Goal: Transaction & Acquisition: Purchase product/service

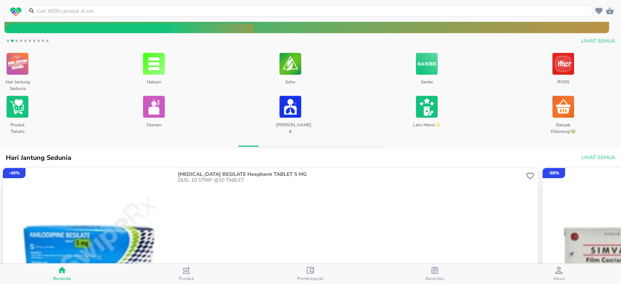
scroll to position [388, 0]
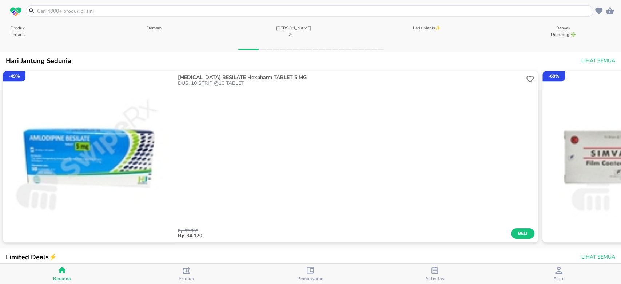
click at [430, 271] on div "Aktivitas" at bounding box center [434, 273] width 19 height 15
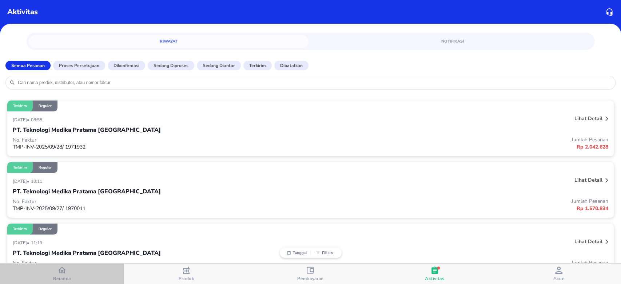
click at [67, 271] on div "Beranda" at bounding box center [62, 273] width 18 height 15
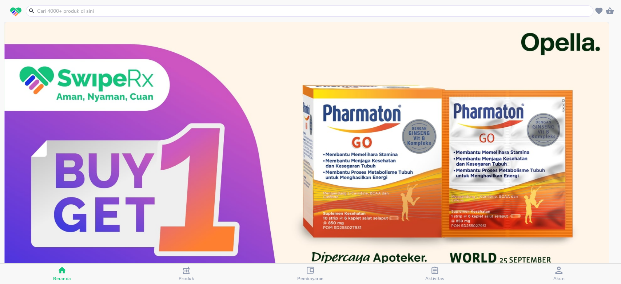
scroll to position [242, 0]
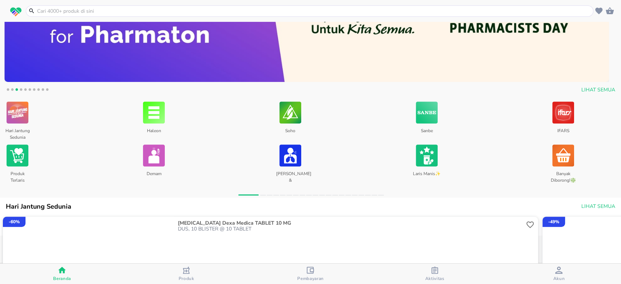
click at [16, 118] on img at bounding box center [18, 112] width 22 height 25
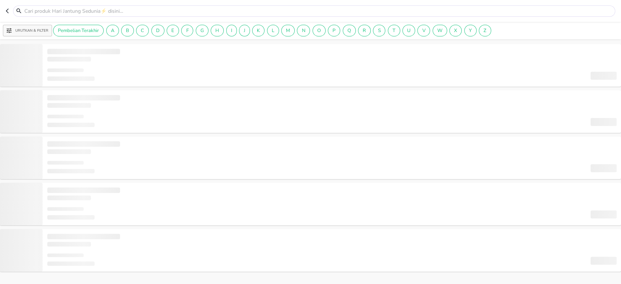
click at [7, 12] on icon "button" at bounding box center [7, 11] width 3 height 5
